Goal: Task Accomplishment & Management: Use online tool/utility

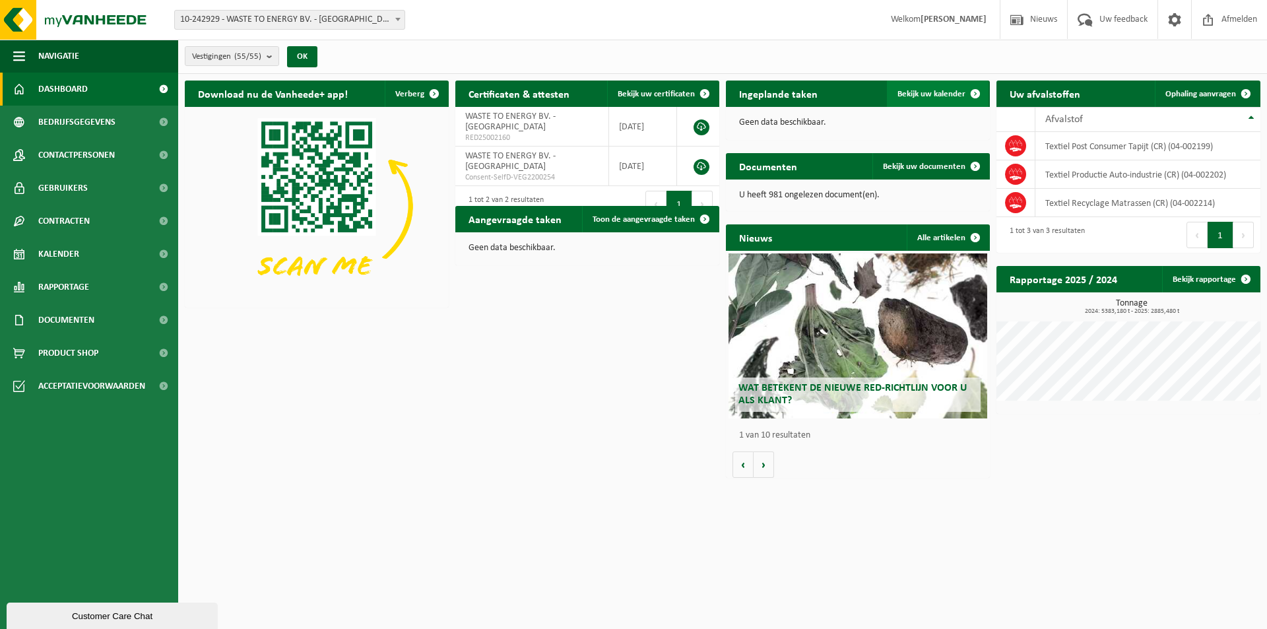
click at [921, 92] on span "Bekijk uw kalender" at bounding box center [931, 94] width 68 height 9
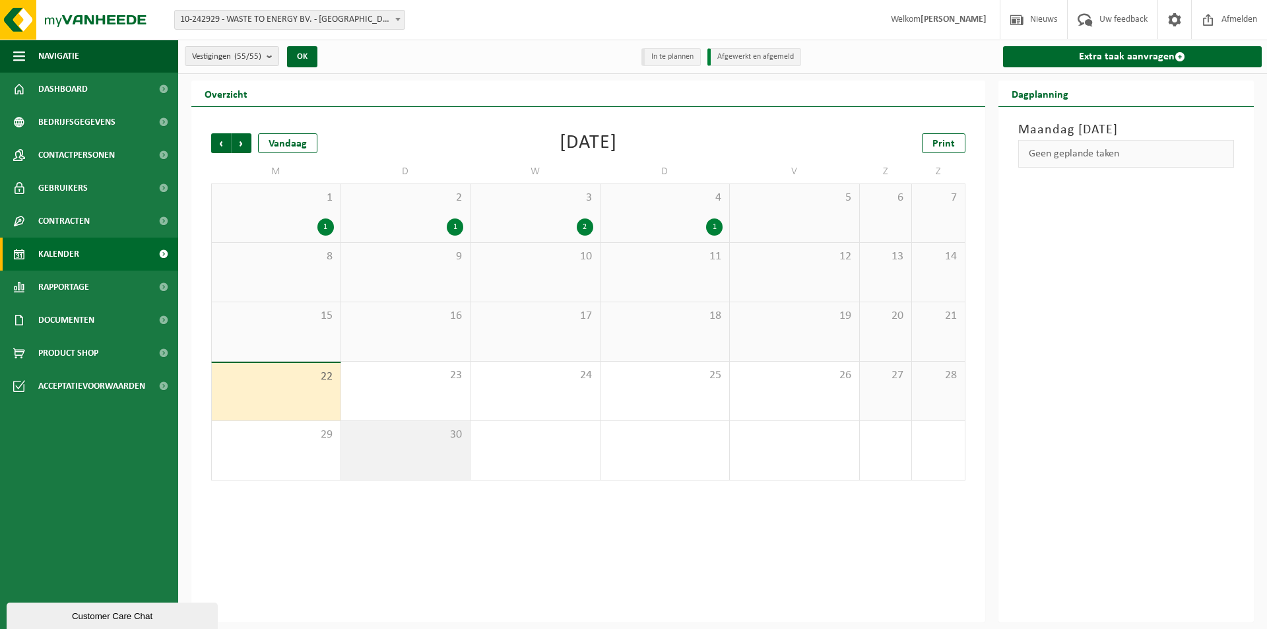
click at [426, 443] on div "30" at bounding box center [405, 450] width 129 height 59
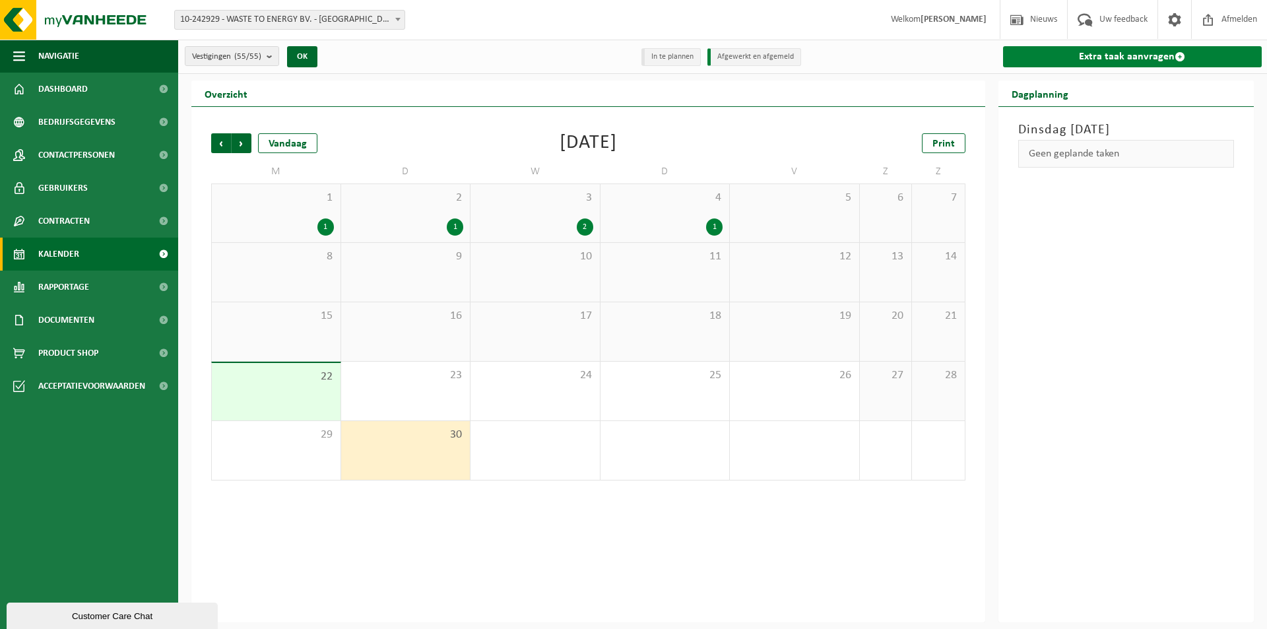
click at [1106, 55] on link "Extra taak aanvragen" at bounding box center [1132, 56] width 259 height 21
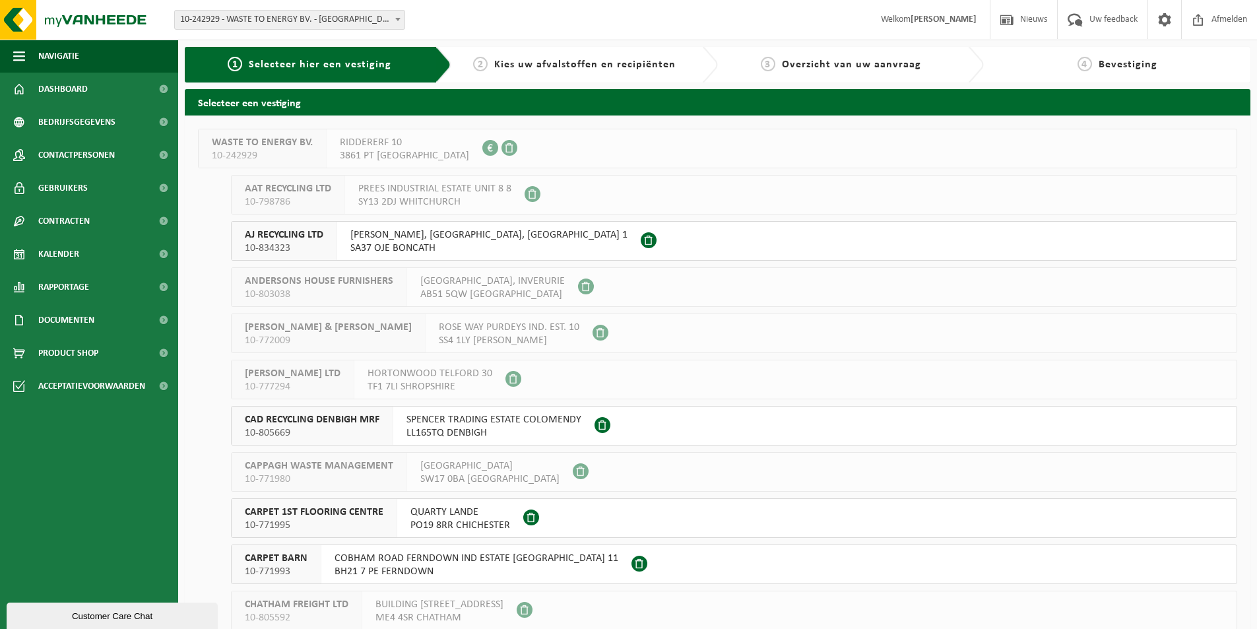
click at [401, 233] on span "MEIGAN WELLS, BONCATH, NORTH PEMBROKESHIRE 1" at bounding box center [488, 234] width 277 height 13
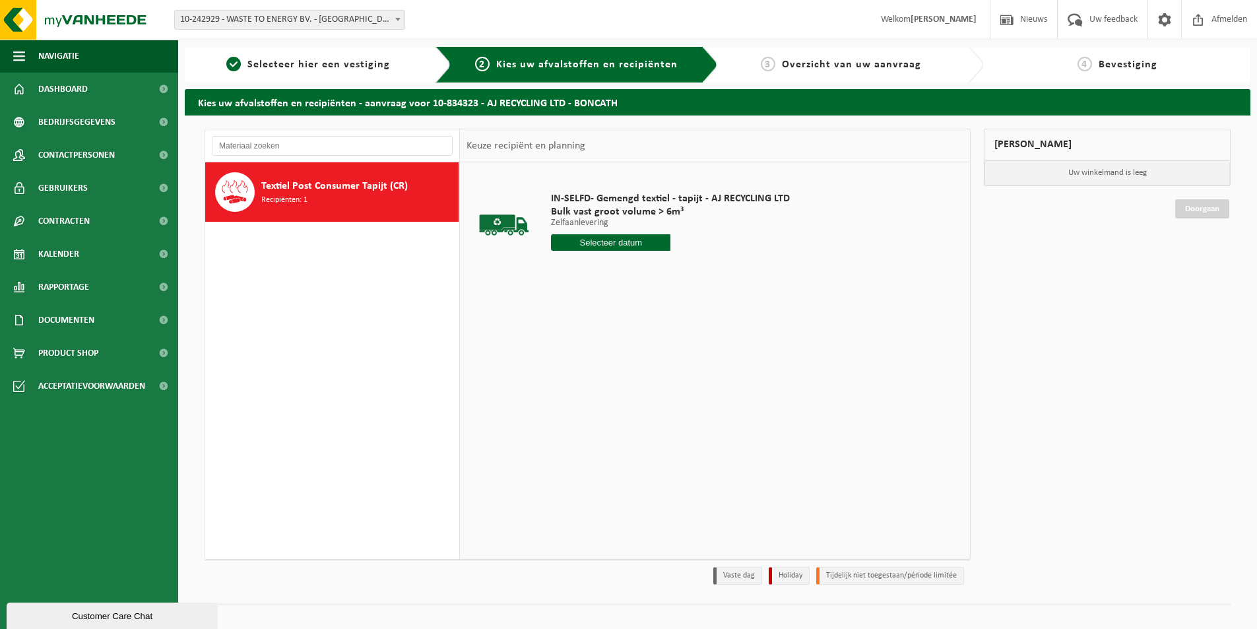
click at [618, 240] on input "text" at bounding box center [610, 242] width 119 height 16
click at [584, 404] on div "30" at bounding box center [586, 401] width 23 height 21
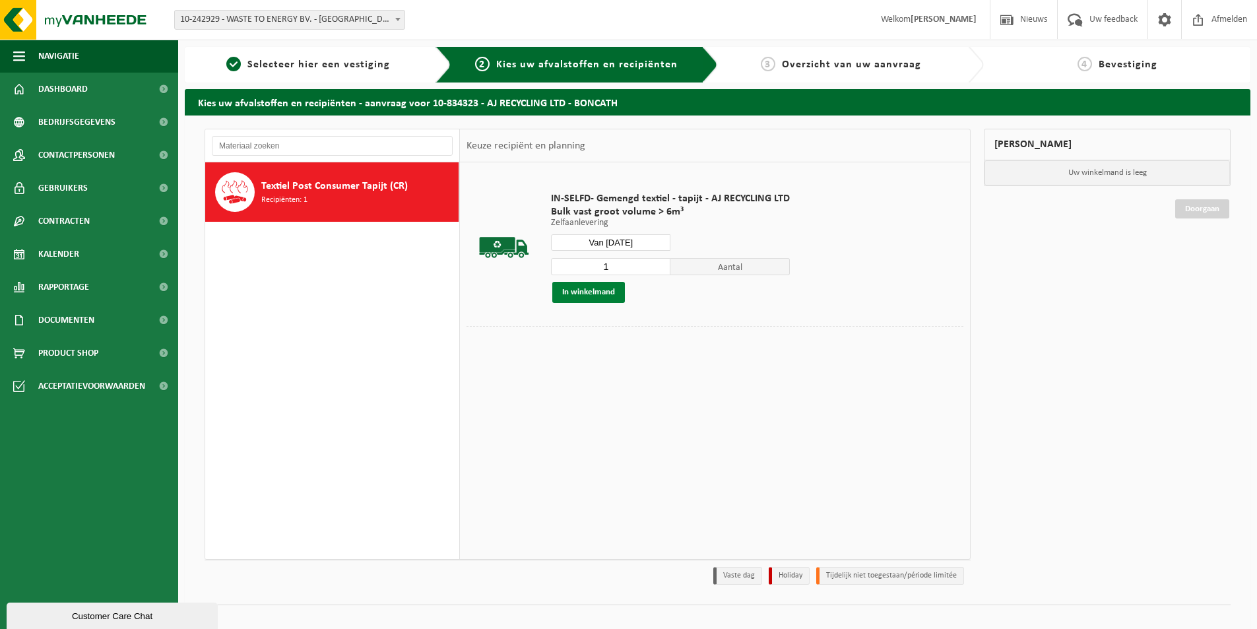
click at [591, 297] on button "In winkelmand" at bounding box center [588, 292] width 73 height 21
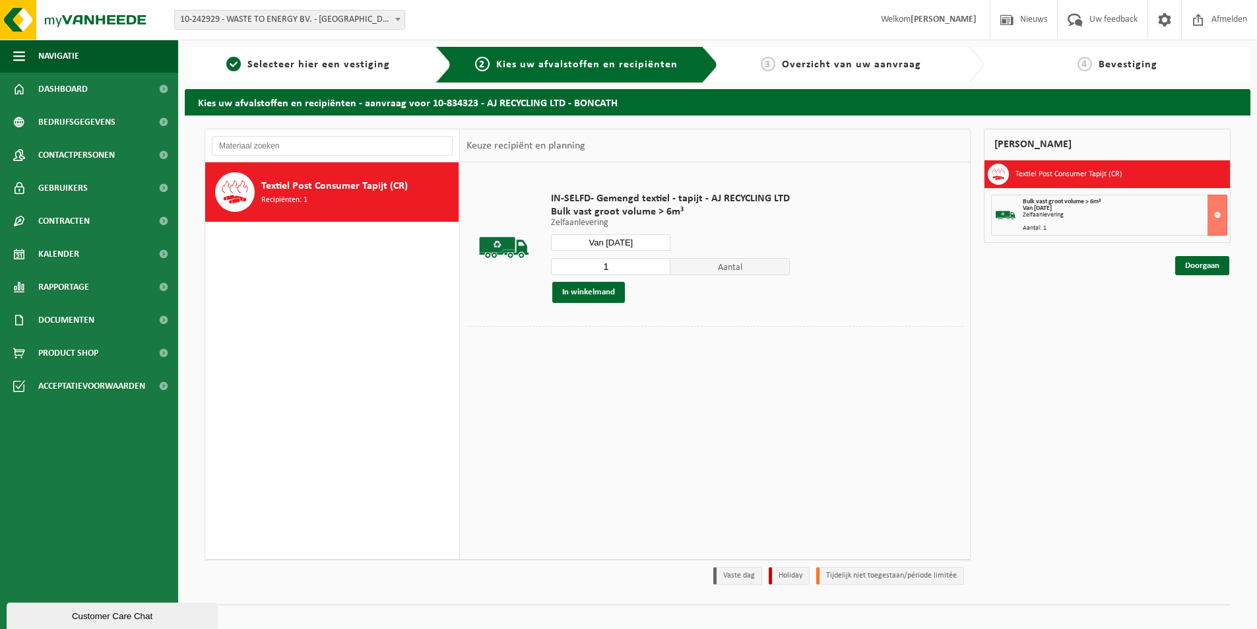
click at [636, 245] on input "Van 2025-09-30" at bounding box center [610, 242] width 119 height 16
click at [701, 272] on icon at bounding box center [700, 273] width 3 height 7
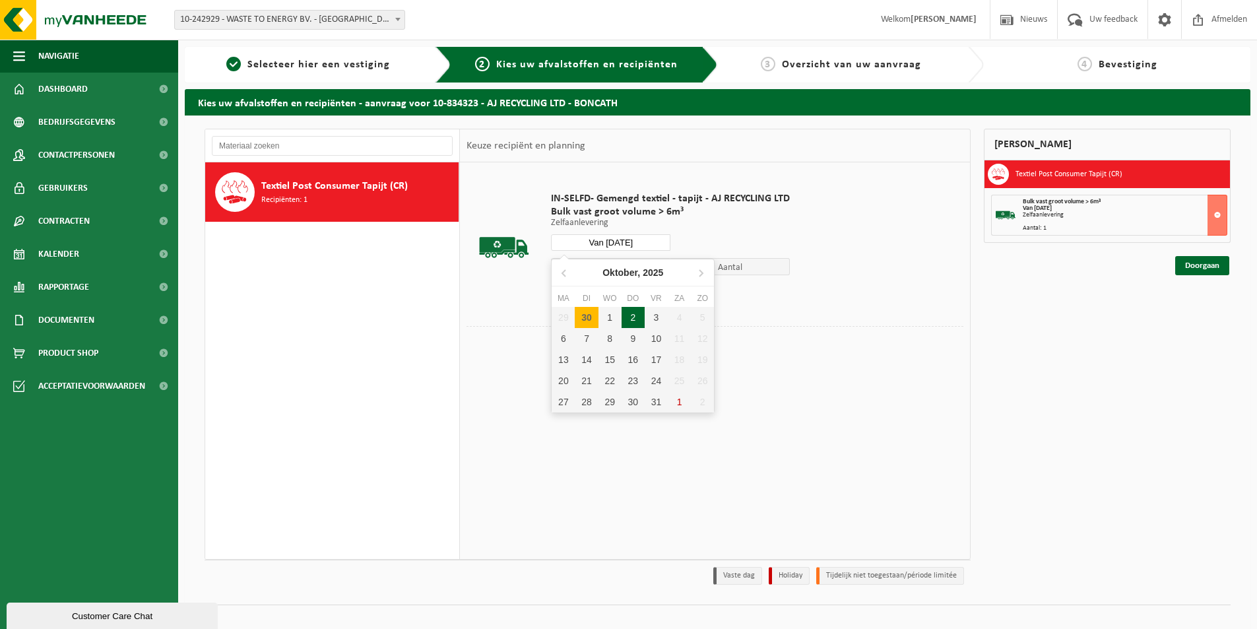
click at [629, 318] on div "2" at bounding box center [633, 317] width 23 height 21
type input "Van 2025-10-02"
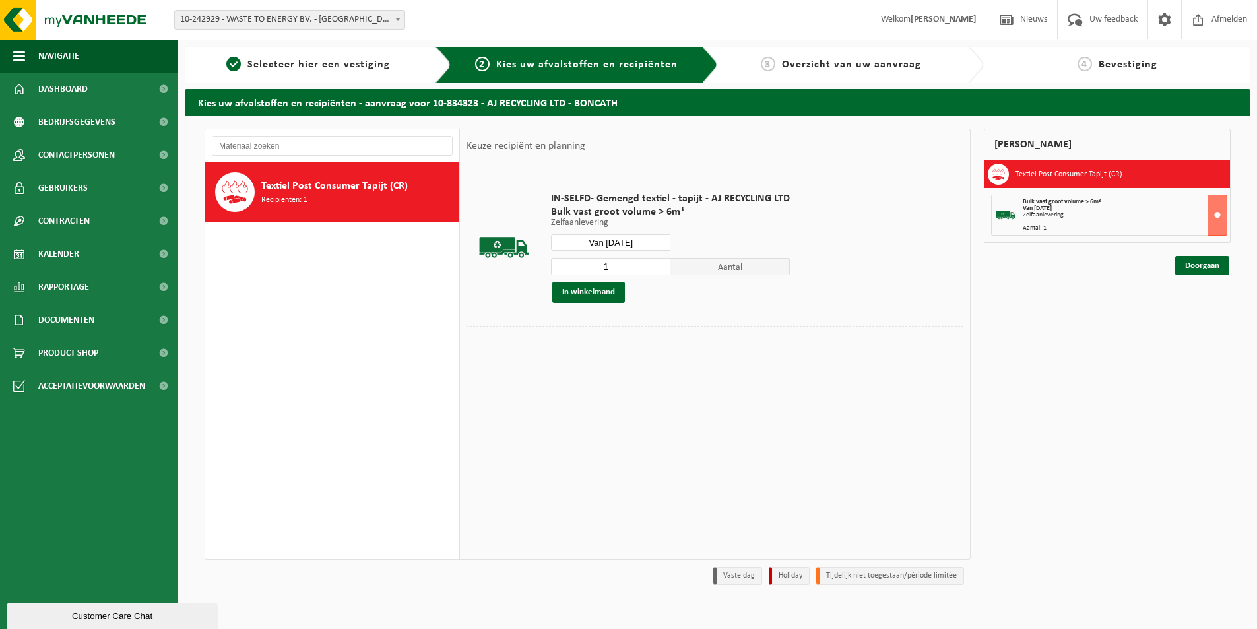
drag, startPoint x: 587, startPoint y: 295, endPoint x: 591, endPoint y: 319, distance: 24.7
click at [588, 294] on button "In winkelmand" at bounding box center [588, 292] width 73 height 21
click at [1186, 312] on link "Doorgaan" at bounding box center [1202, 313] width 54 height 19
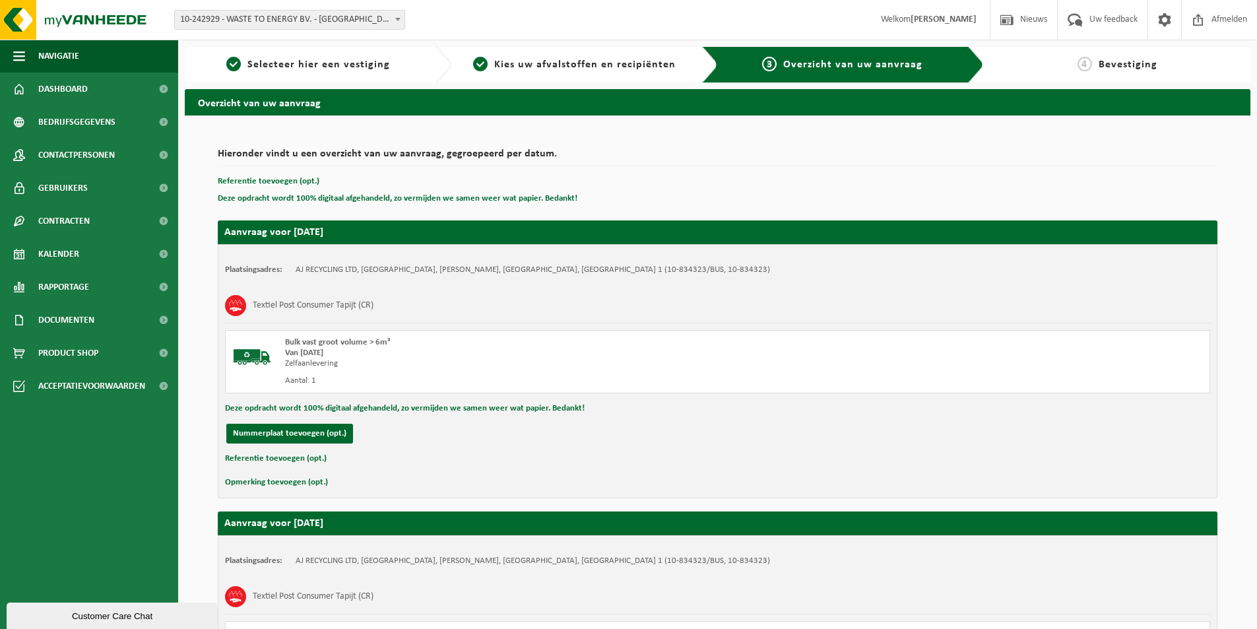
scroll to position [227, 0]
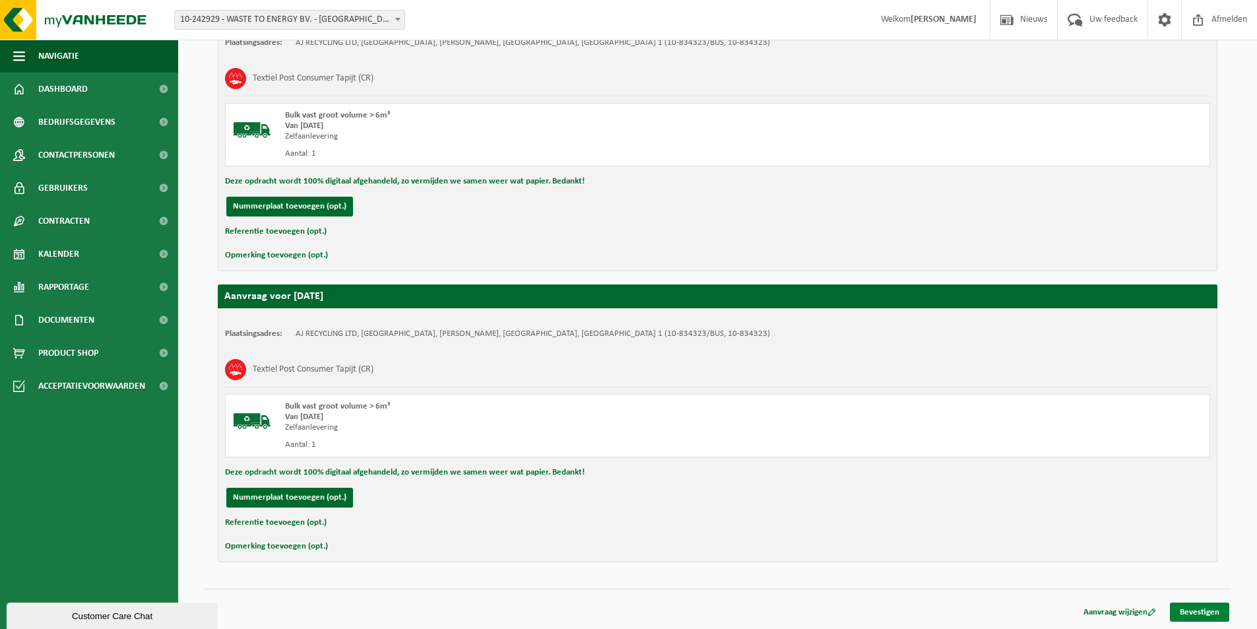
click at [1210, 608] on link "Bevestigen" at bounding box center [1199, 611] width 59 height 19
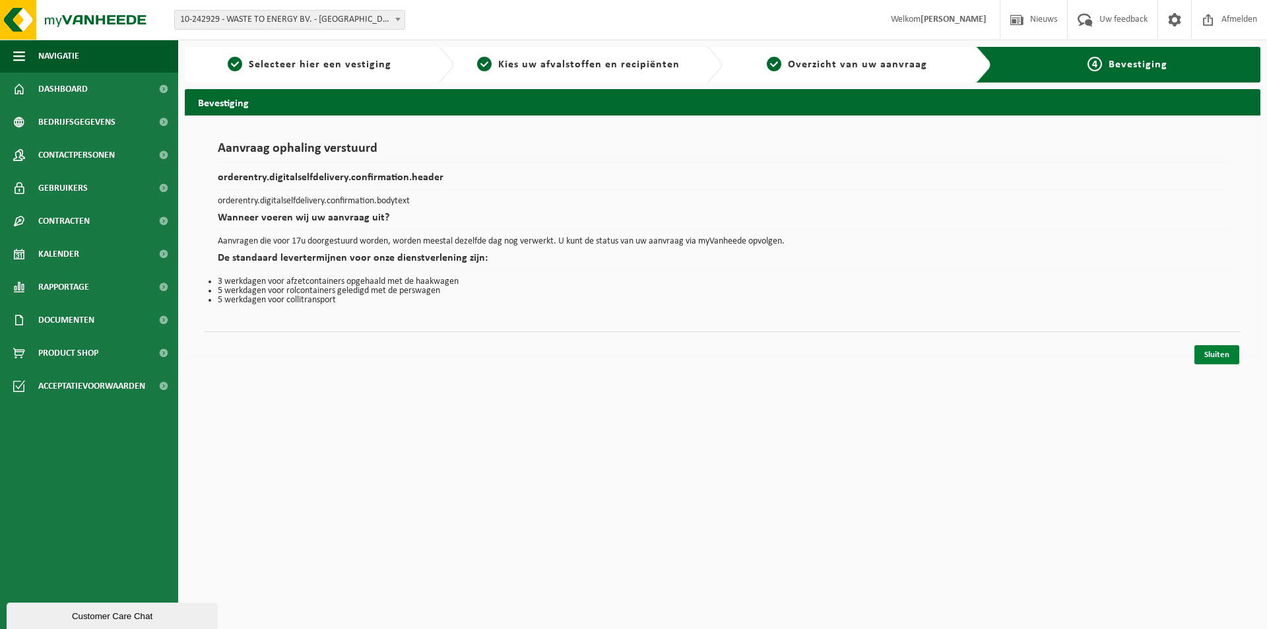
click at [1219, 356] on link "Sluiten" at bounding box center [1216, 354] width 45 height 19
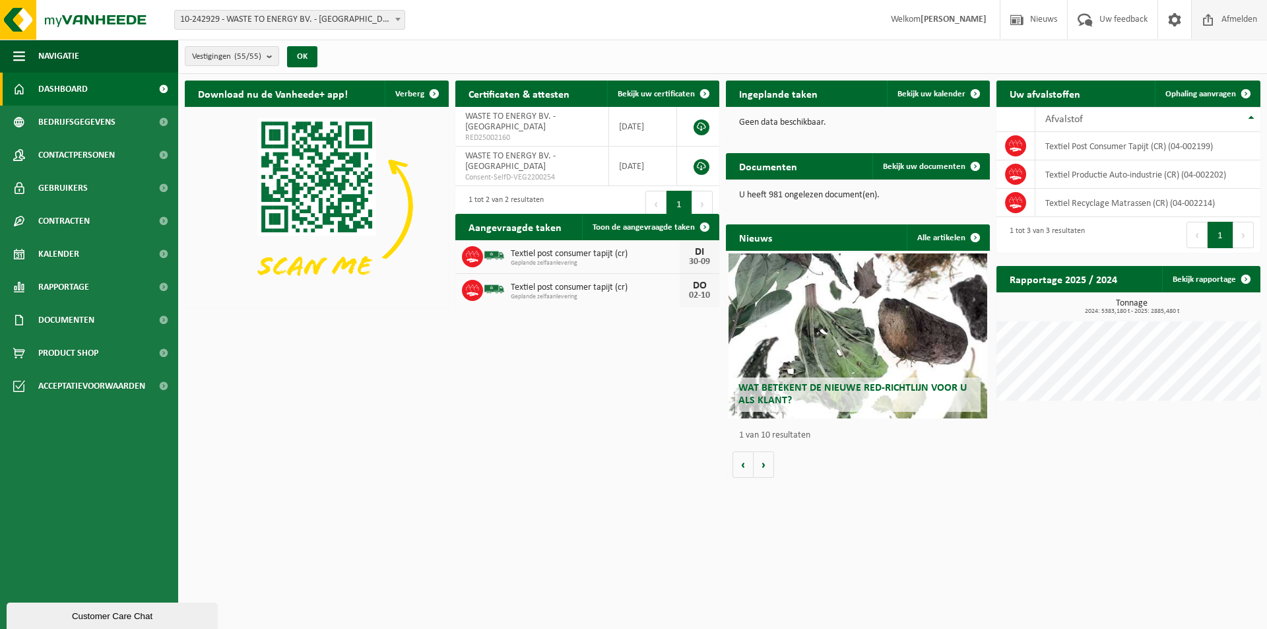
click at [1238, 18] on span "Afmelden" at bounding box center [1239, 19] width 42 height 39
